Goal: Information Seeking & Learning: Learn about a topic

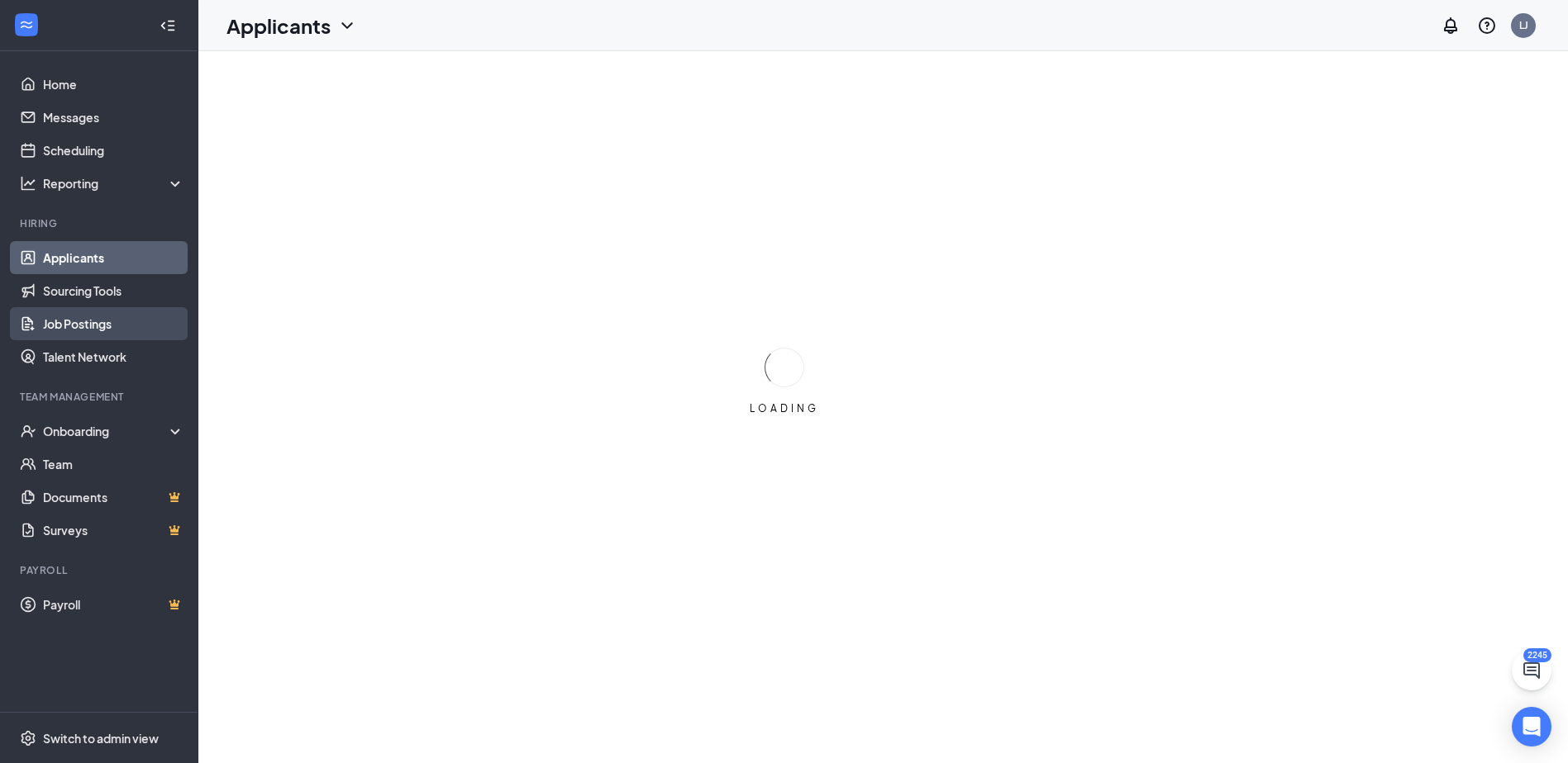
click at [72, 327] on link "Job Postings" at bounding box center [114, 323] width 142 height 33
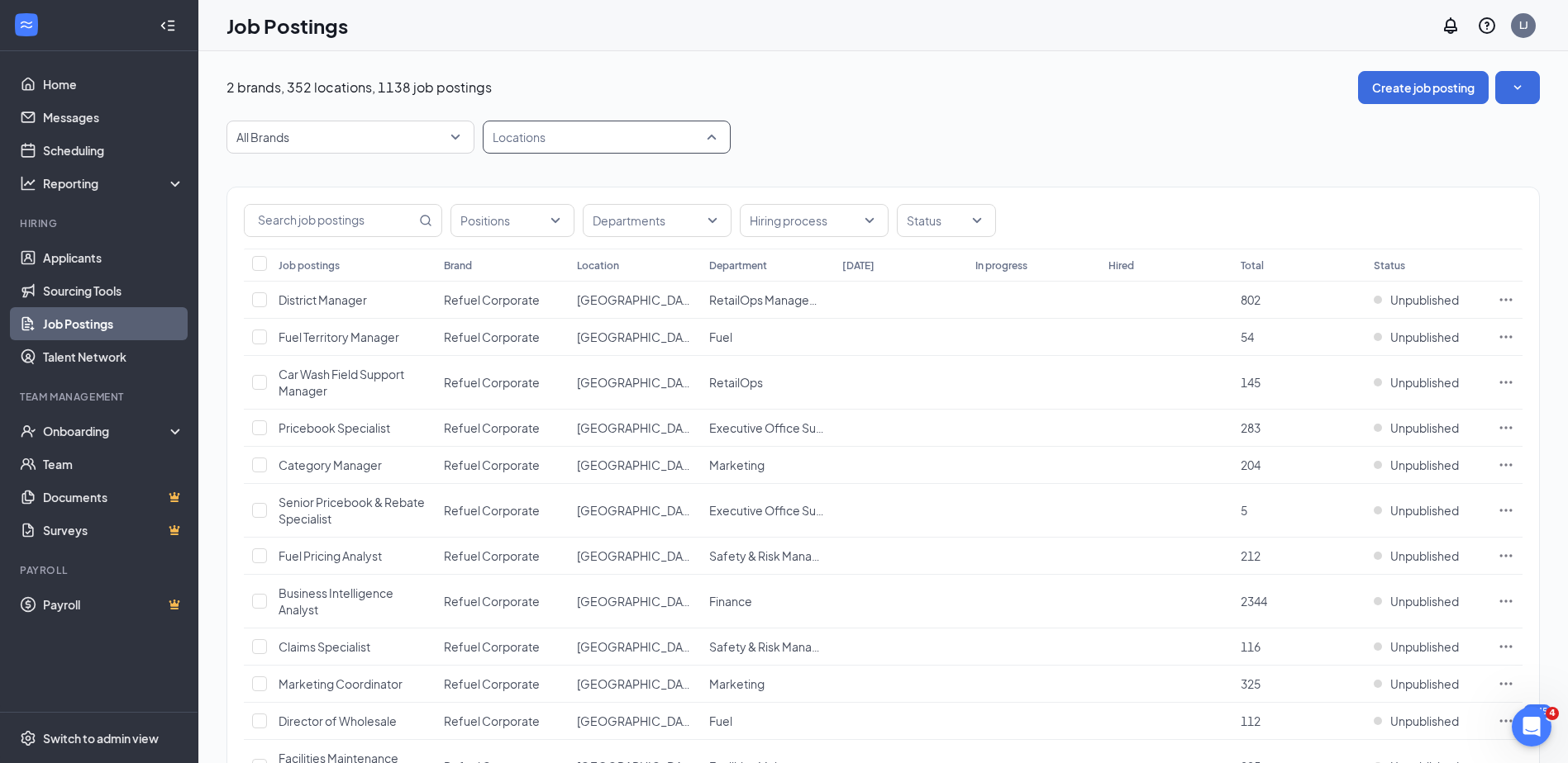
click at [527, 139] on div at bounding box center [598, 136] width 223 height 26
click at [321, 216] on input "text" at bounding box center [329, 220] width 171 height 31
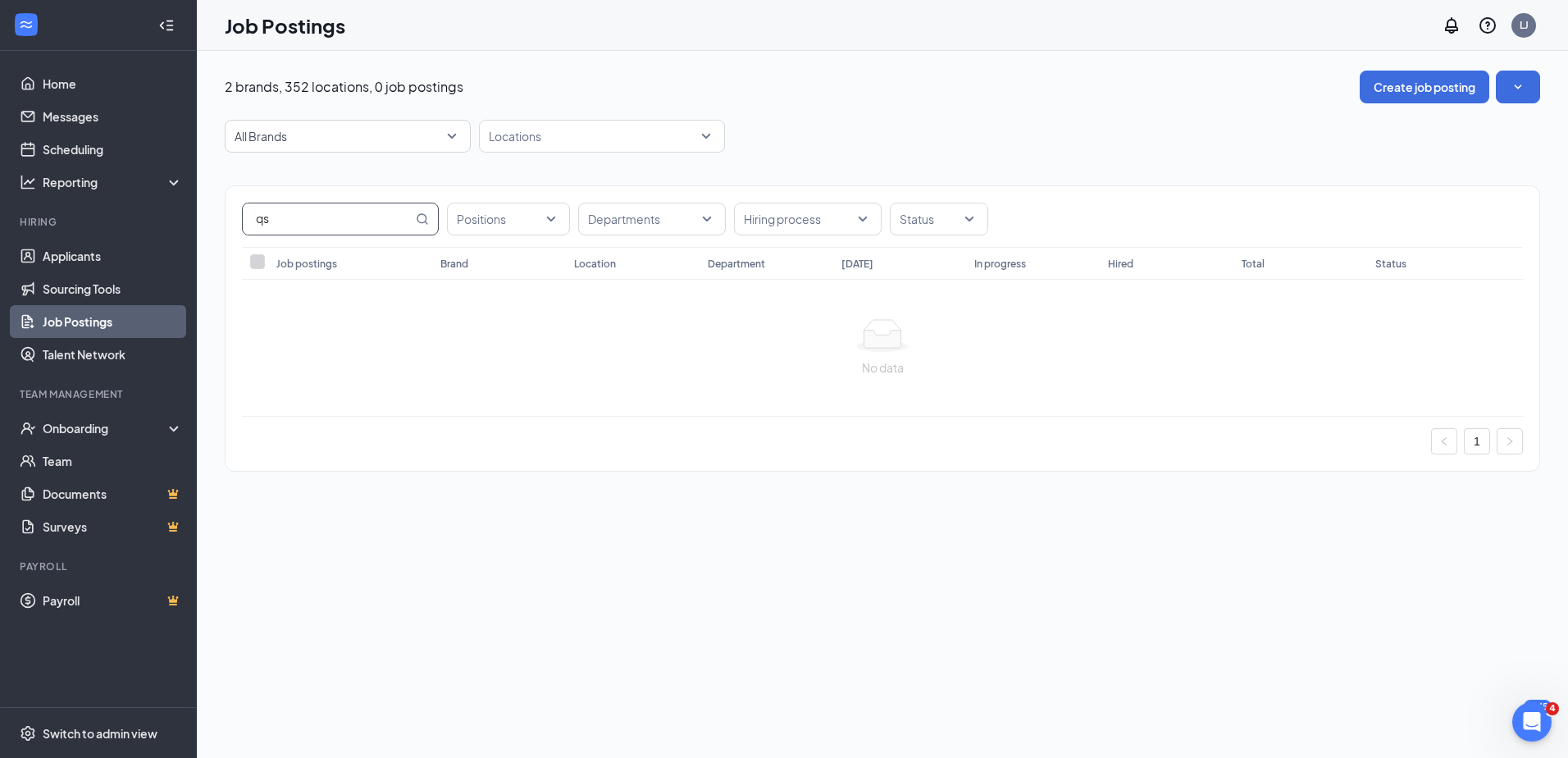
type input "q"
type input "z"
click at [493, 225] on div at bounding box center [500, 218] width 99 height 26
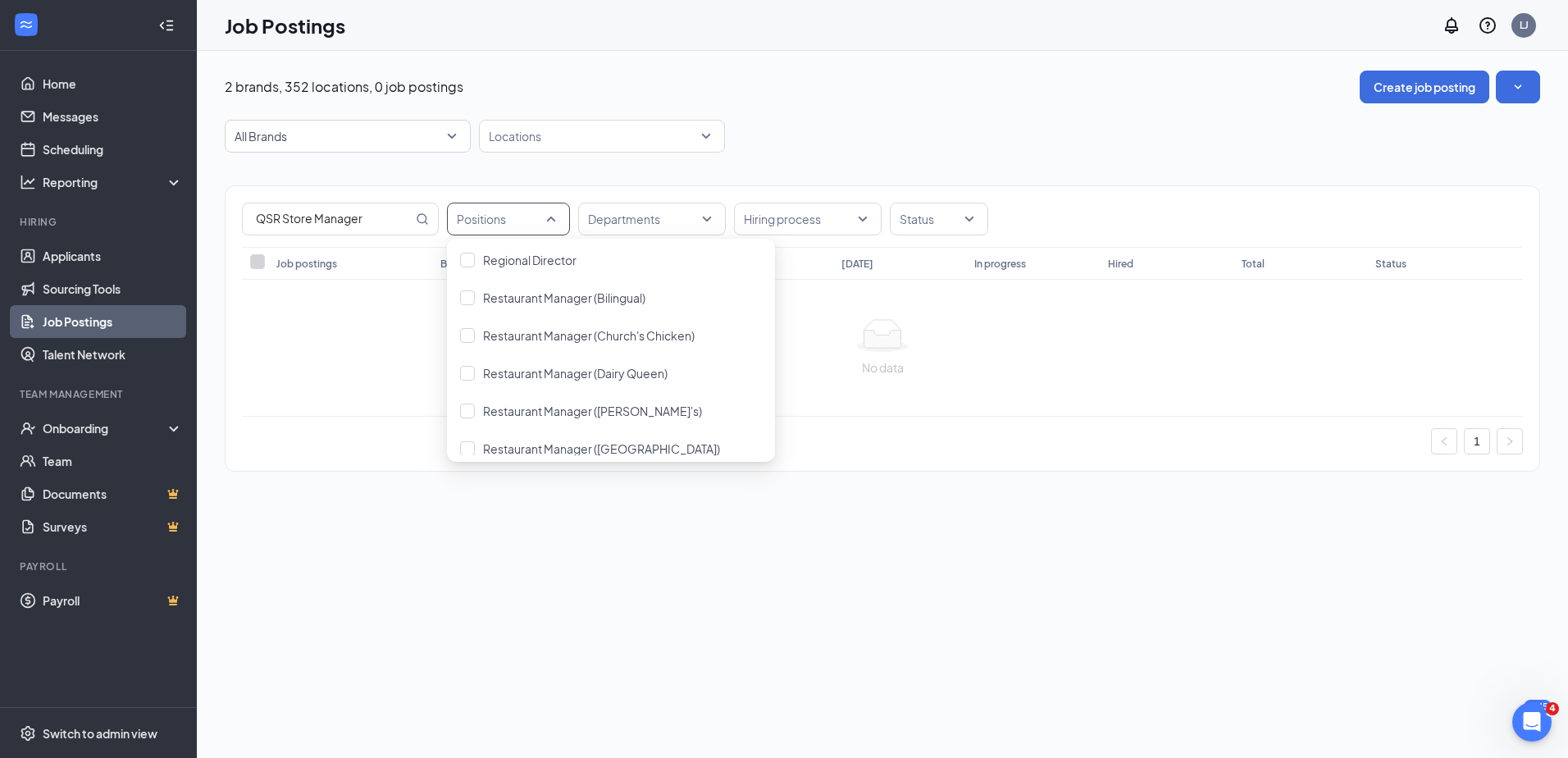
scroll to position [3401, 0]
click at [584, 409] on span "Restaurant Manager ([PERSON_NAME]'s)" at bounding box center [593, 412] width 219 height 15
click at [422, 215] on icon "MagnifyingGlass" at bounding box center [422, 219] width 13 height 13
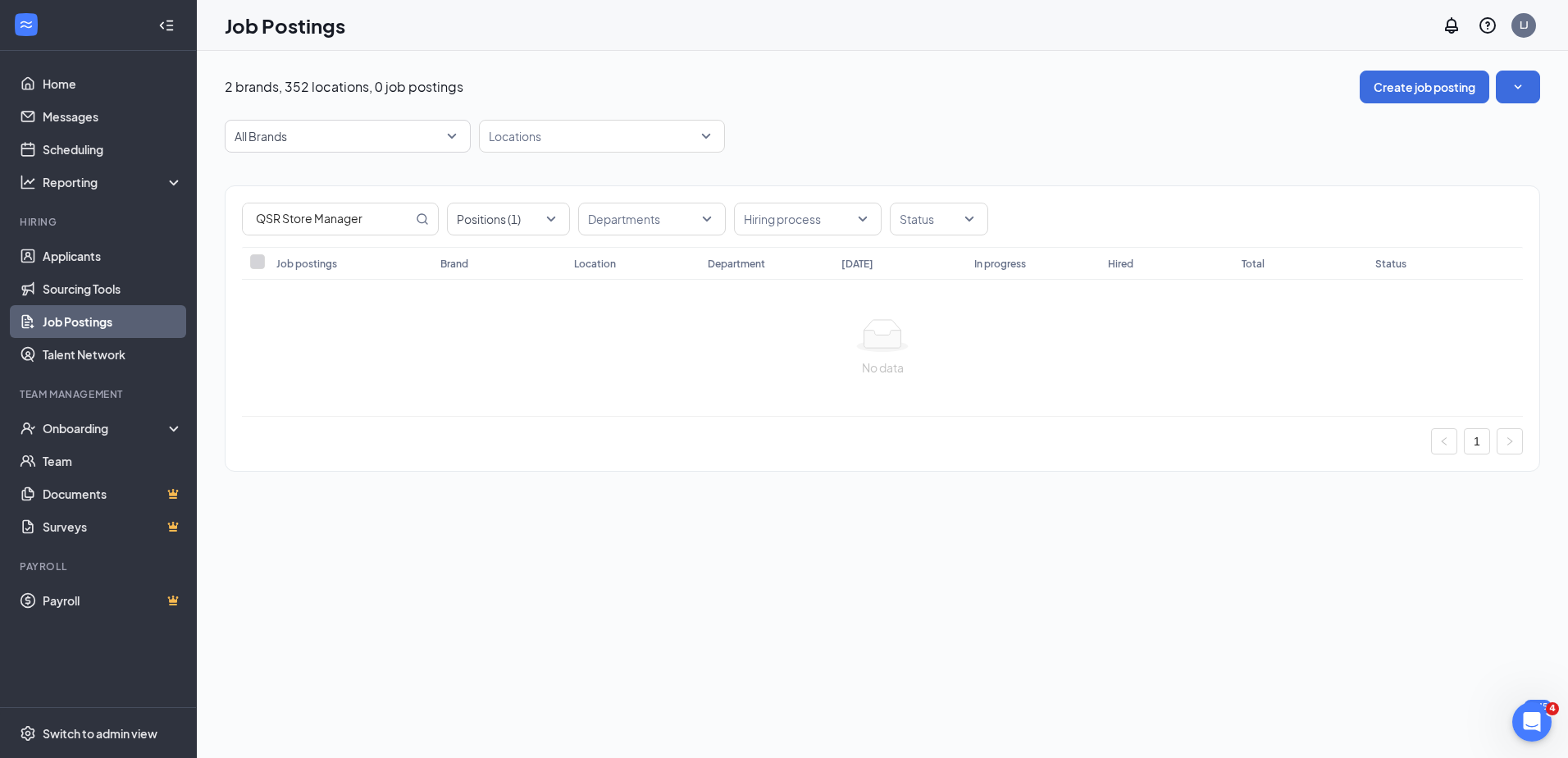
click at [458, 167] on div "QSR Store Manager Positions (1) Departments Hiring process Status Job postings …" at bounding box center [882, 320] width 1315 height 335
click at [543, 135] on div at bounding box center [594, 136] width 222 height 26
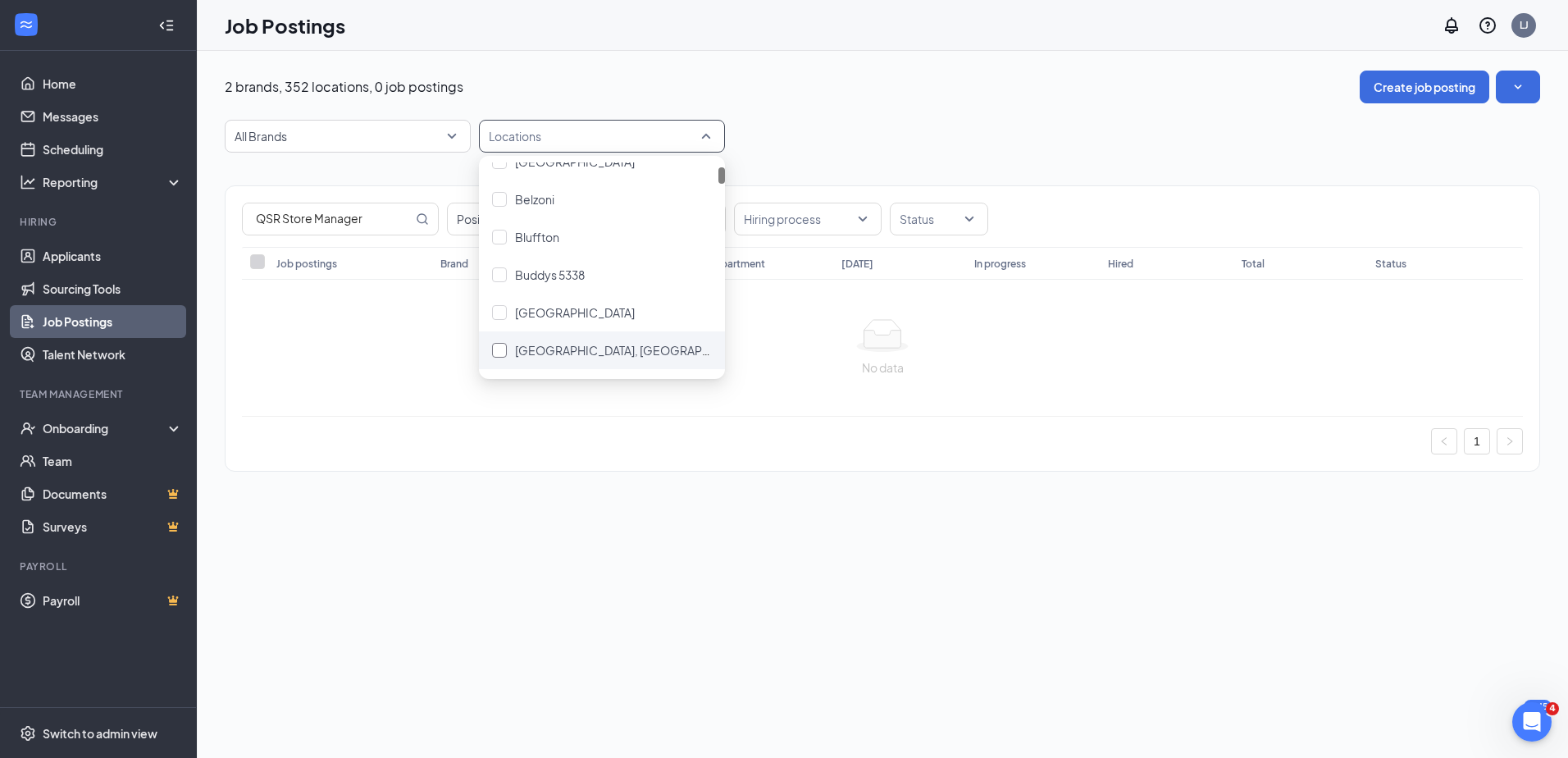
click at [544, 269] on div "[GEOGRAPHIC_DATA] Buddys [STREET_ADDRESS] Field [GEOGRAPHIC_DATA]" at bounding box center [602, 294] width 246 height 302
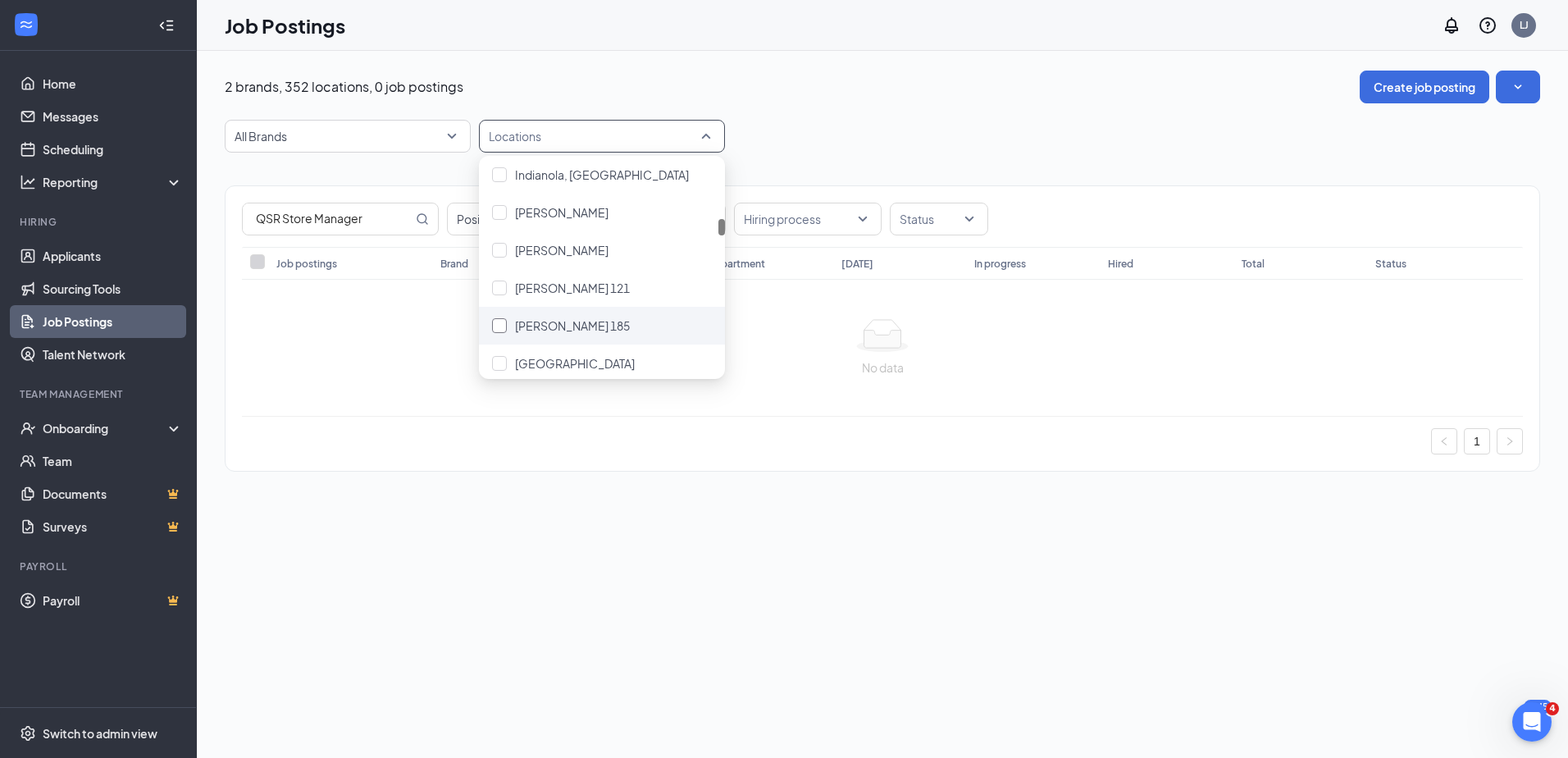
click at [563, 323] on span "[PERSON_NAME] 185" at bounding box center [572, 326] width 115 height 15
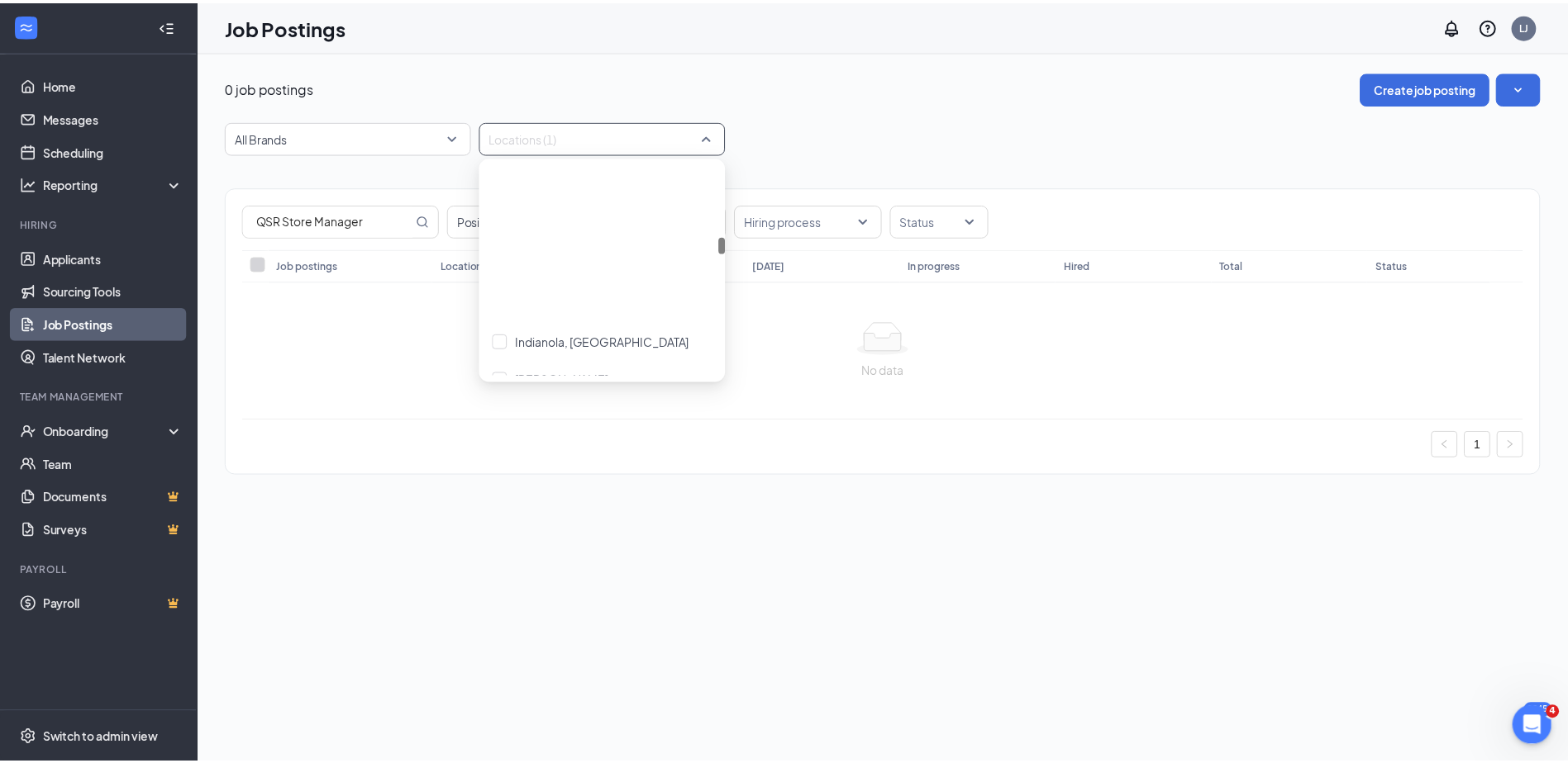
scroll to position [3882, 0]
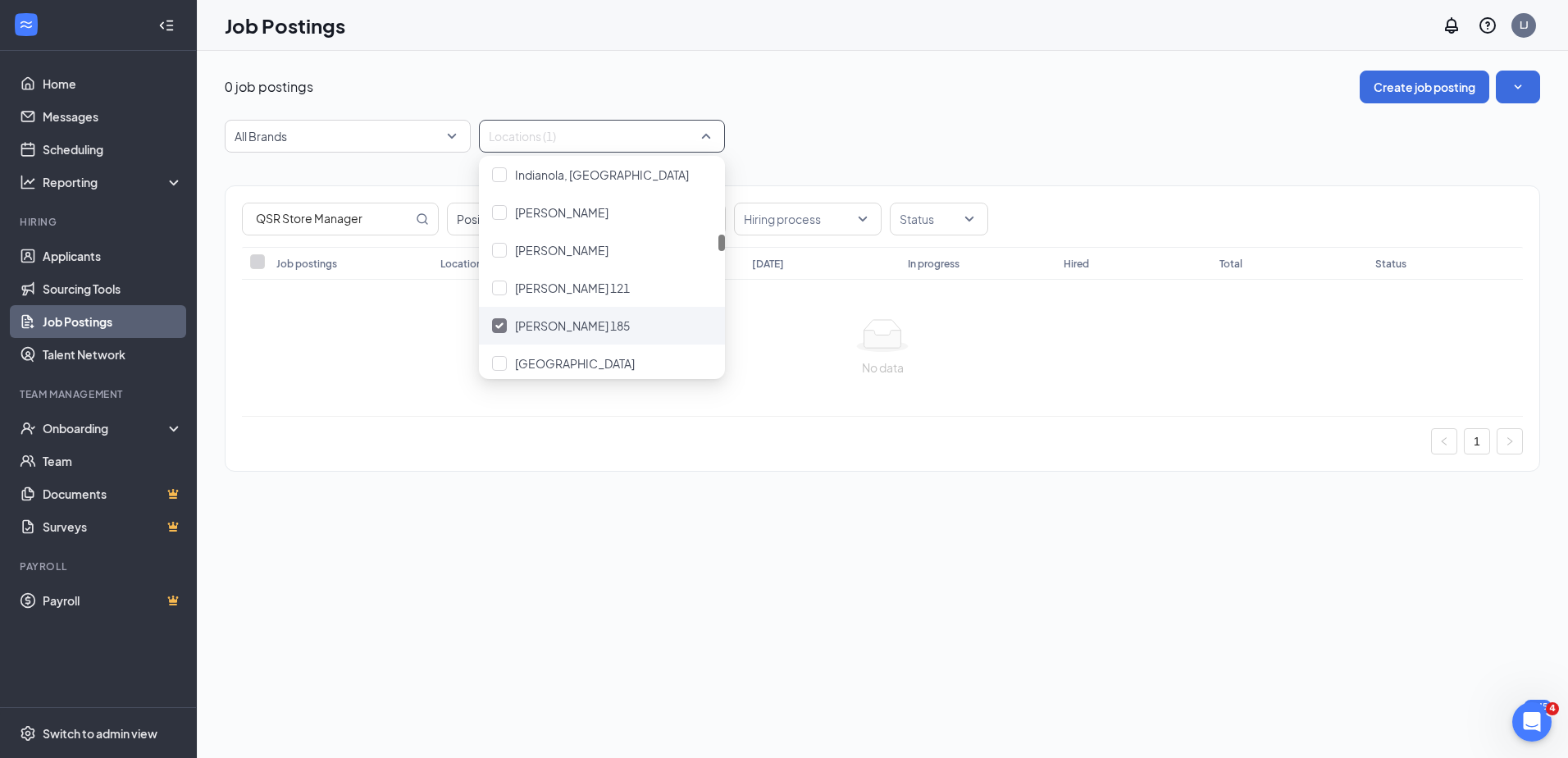
click at [565, 329] on span "[PERSON_NAME] 185" at bounding box center [572, 326] width 115 height 15
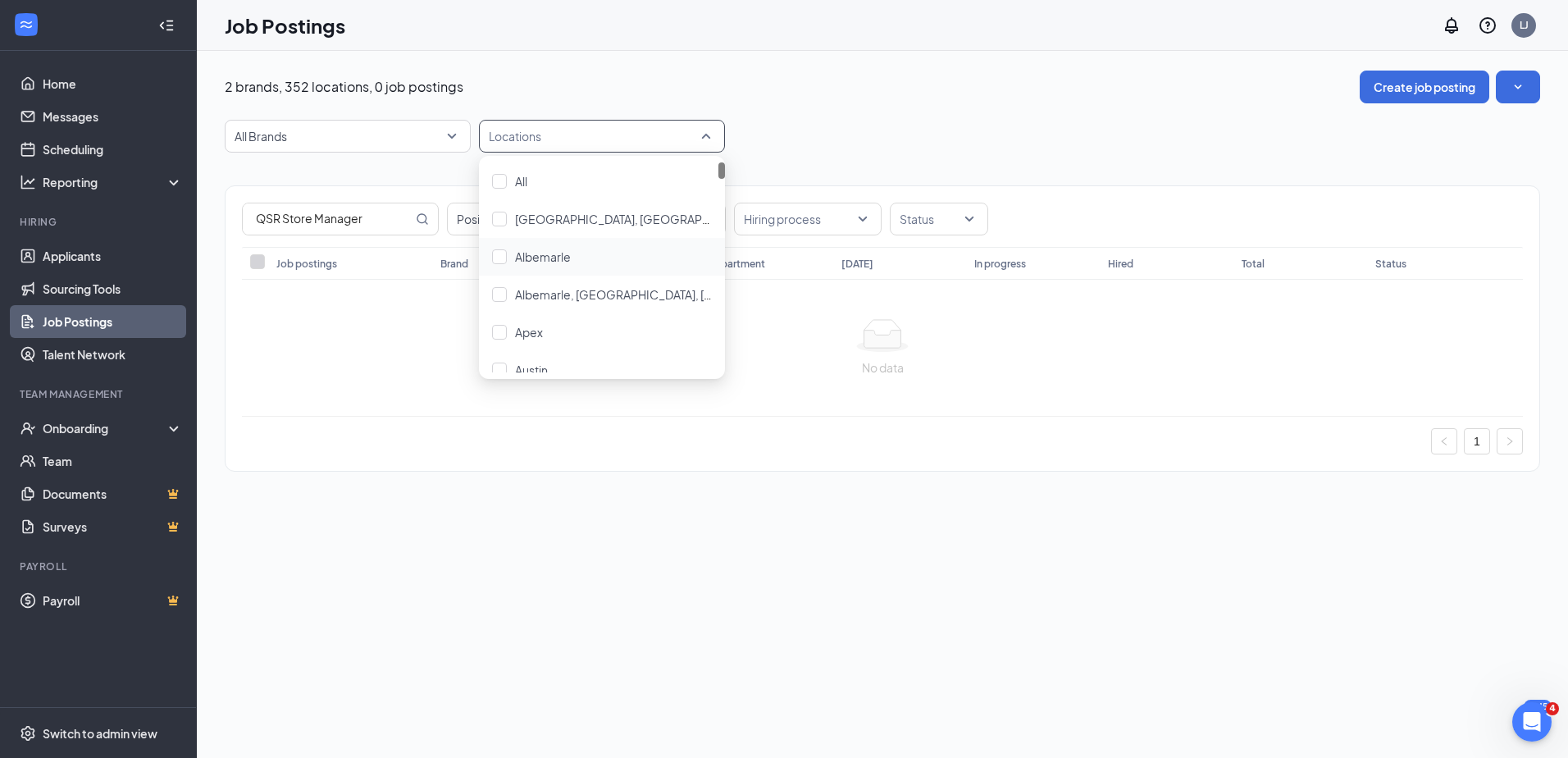
click at [383, 325] on div at bounding box center [882, 335] width 1255 height 33
click at [326, 222] on input "QSR Store Manager" at bounding box center [327, 218] width 170 height 31
click at [429, 224] on span "QSR Store Manager" at bounding box center [340, 218] width 197 height 33
click at [425, 223] on icon "MagnifyingGlass" at bounding box center [422, 219] width 13 height 13
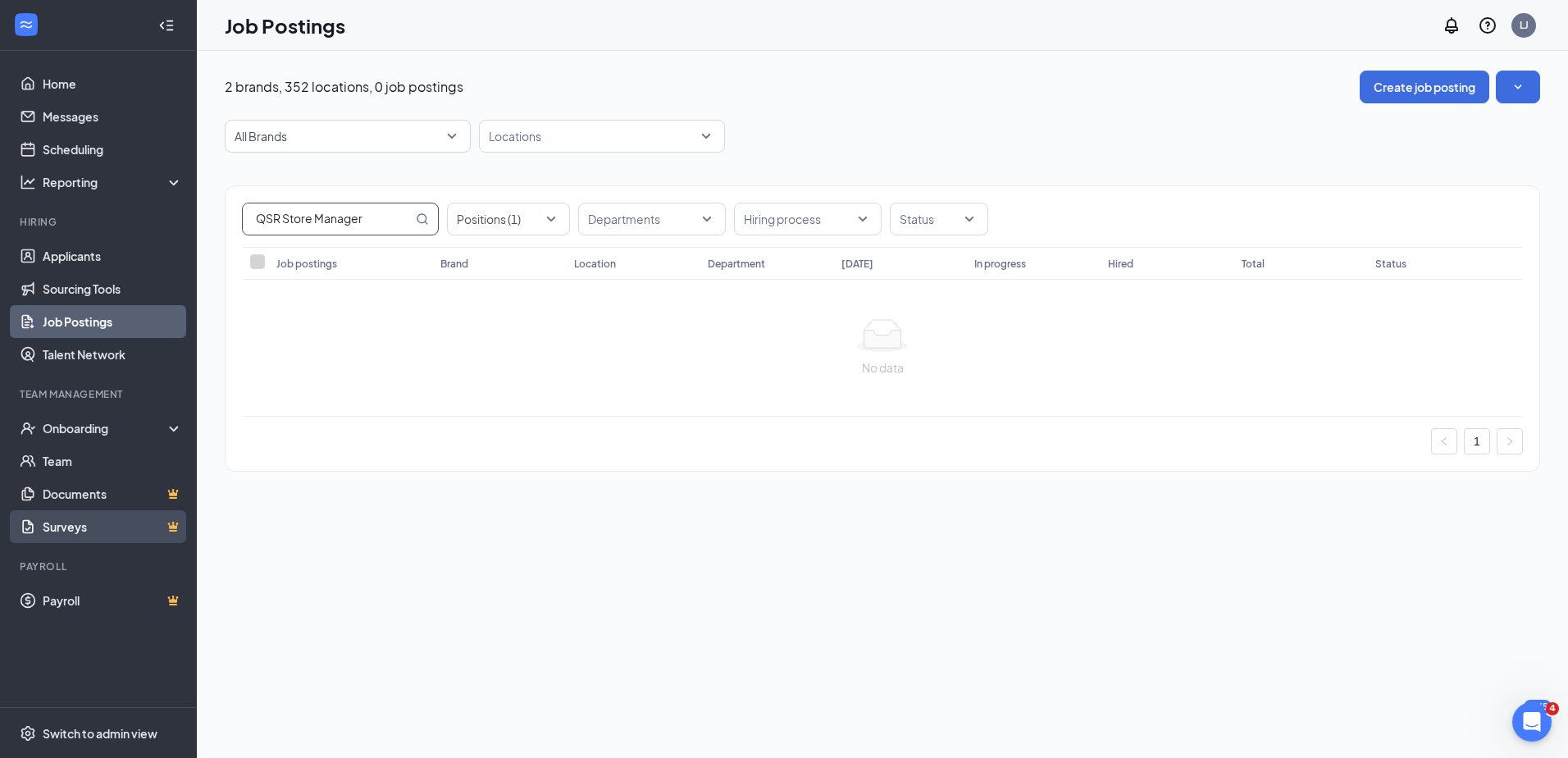
drag, startPoint x: 375, startPoint y: 212, endPoint x: 31, endPoint y: 525, distance: 465.1
click at [145, 401] on div "Home Messages Scheduling Reporting Hiring Applicants Sourcing Tools Job Posting…" at bounding box center [784, 379] width 1568 height 758
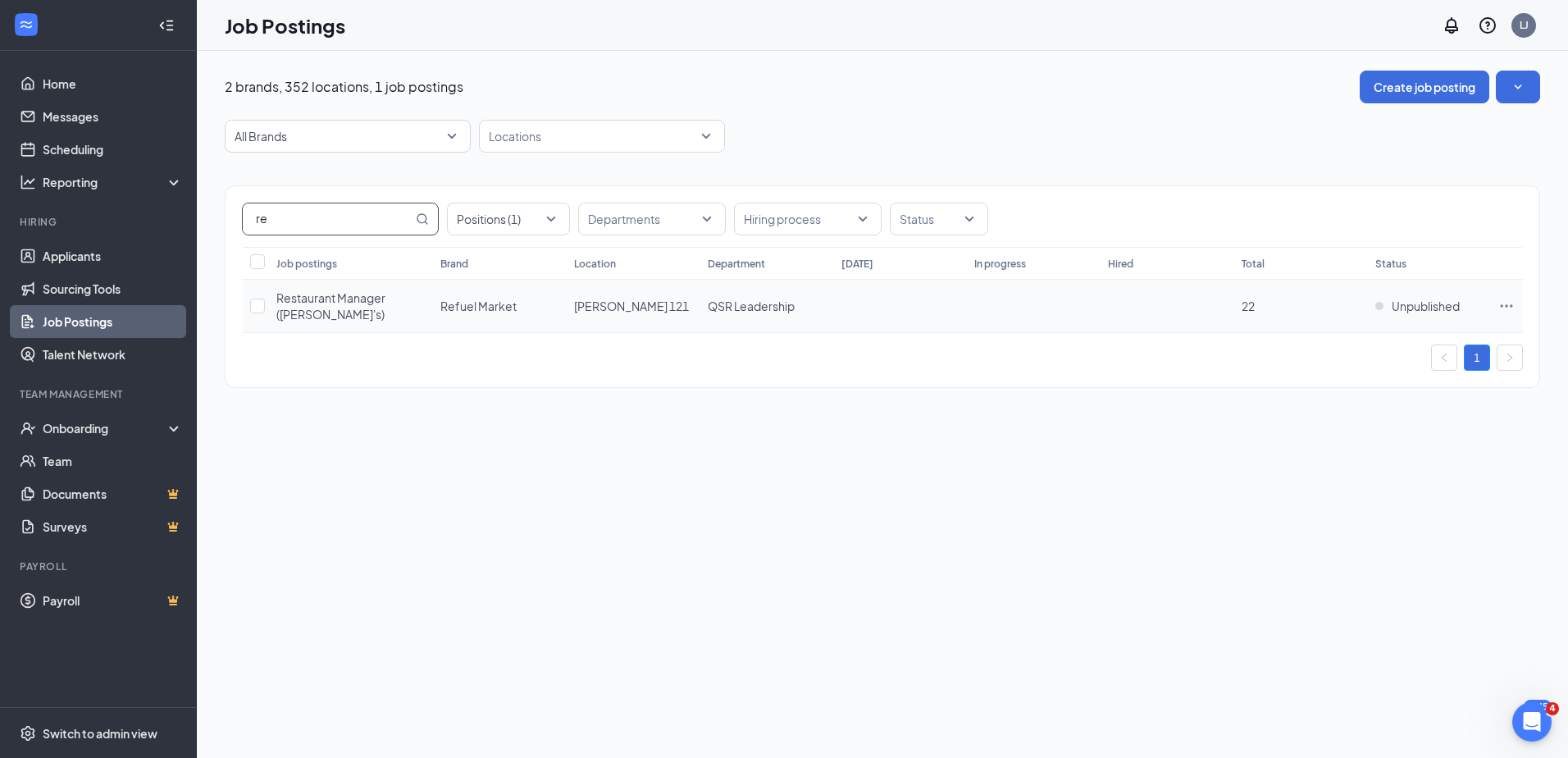
type input "re"
click at [352, 300] on span "Restaurant Manager ([PERSON_NAME]'s)" at bounding box center [331, 305] width 109 height 31
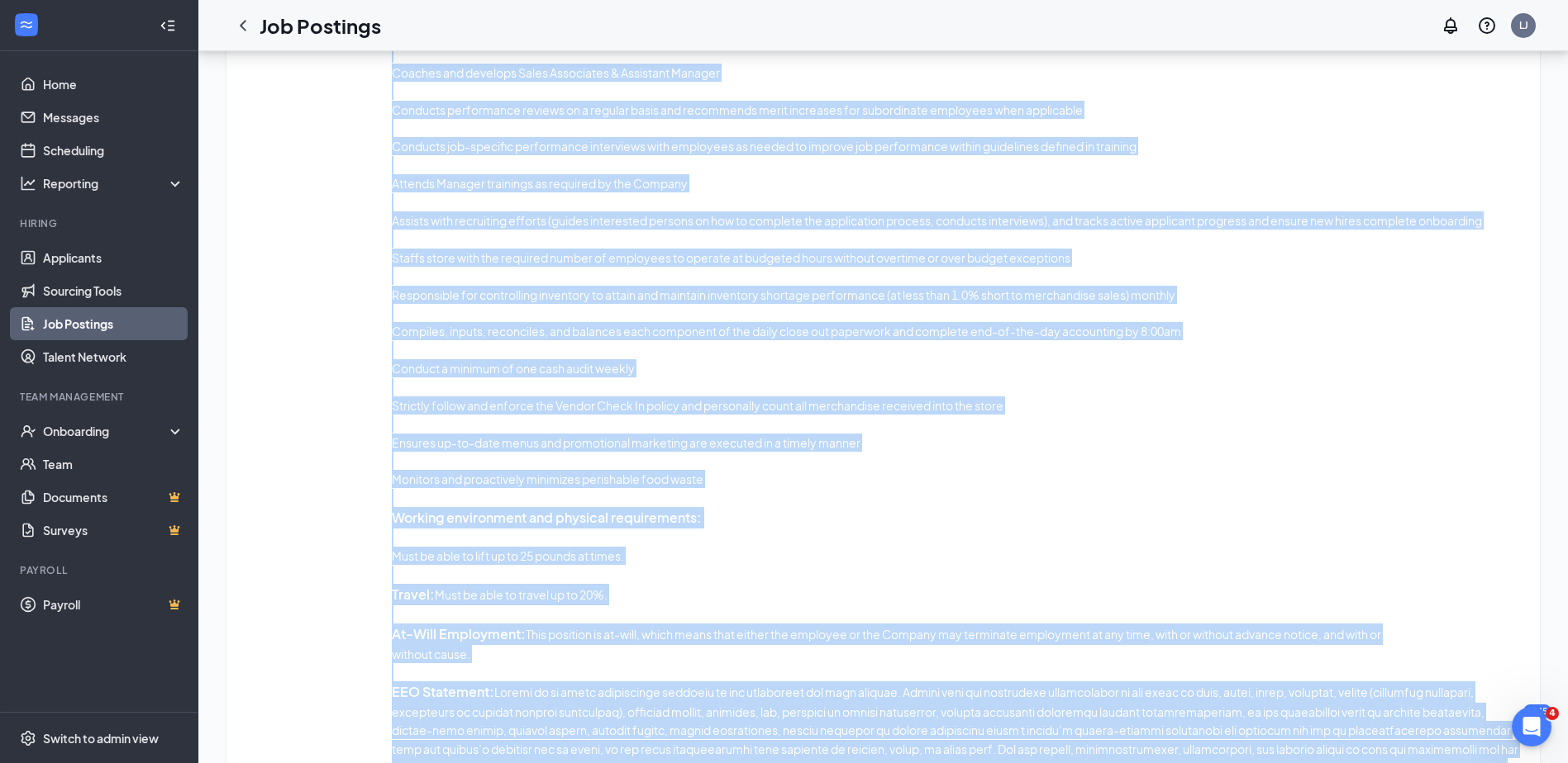
scroll to position [1561, 0]
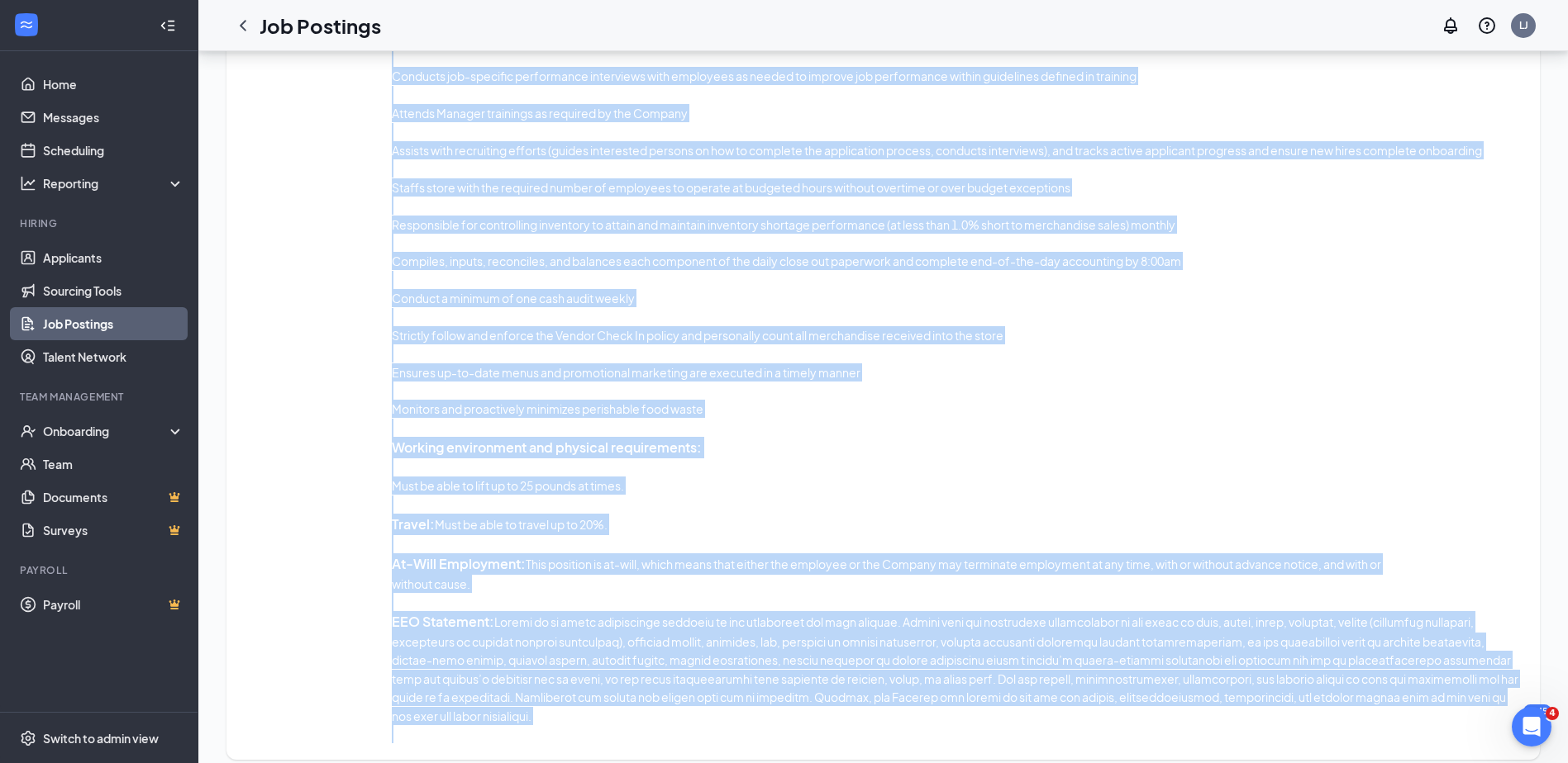
drag, startPoint x: 244, startPoint y: 305, endPoint x: 1056, endPoint y: 791, distance: 946.3
copy div "Lor ipsumdolors Ametcon Adipi elitsed Do Eiusmo, te inci ut labore etdo magn al…"
